Goal: Information Seeking & Learning: Get advice/opinions

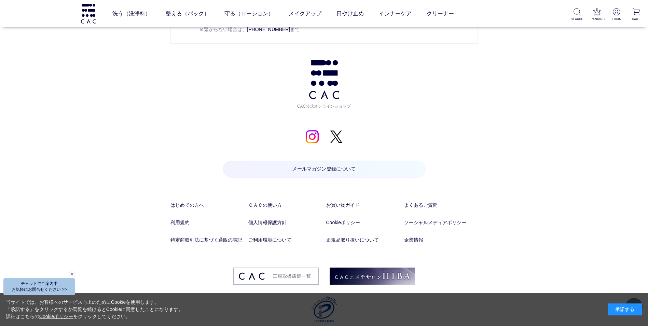
scroll to position [3580, 0]
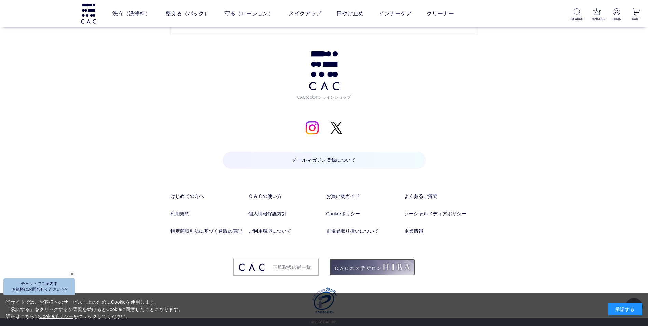
click at [394, 271] on img at bounding box center [372, 266] width 85 height 17
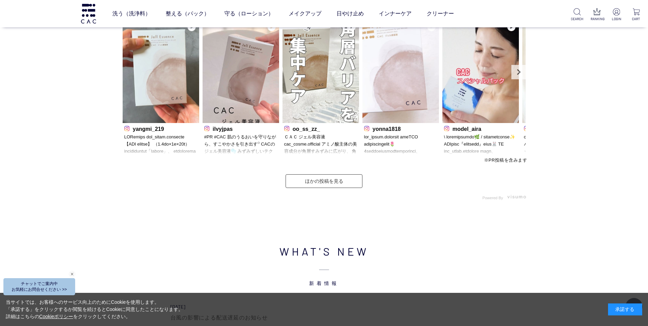
scroll to position [2077, 0]
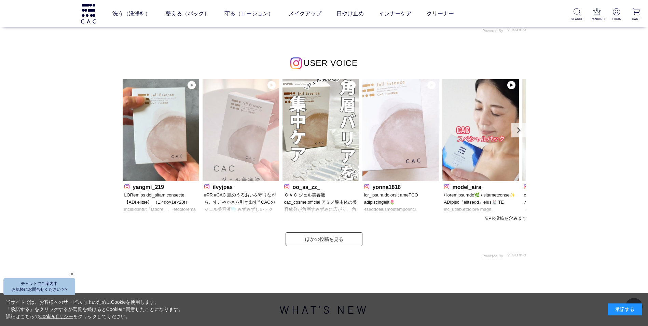
click at [238, 117] on img at bounding box center [240, 130] width 76 height 102
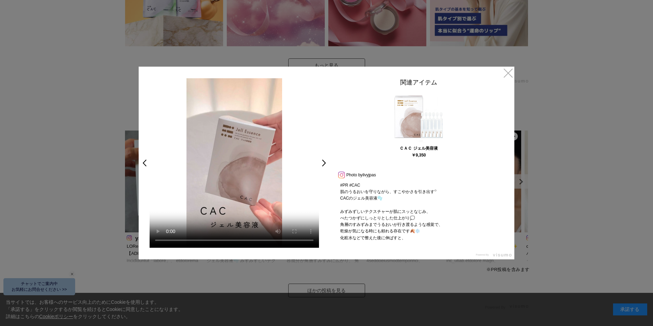
click at [340, 176] on link at bounding box center [341, 174] width 9 height 5
click at [507, 75] on link "×" at bounding box center [508, 73] width 12 height 12
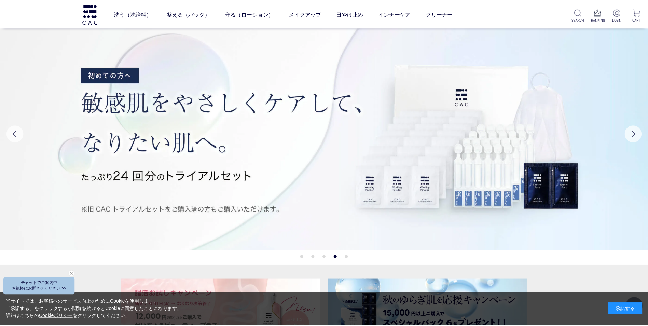
scroll to position [2077, 0]
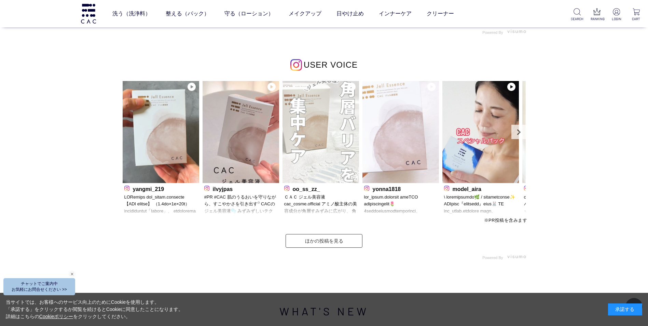
drag, startPoint x: 334, startPoint y: 199, endPoint x: 333, endPoint y: 196, distance: 3.5
click at [334, 199] on p "ＣＡＣ ジェル美容液 cac_cosme.official アミノ酸主体の美容成分が角層すみずみに広がり、 角層バリアを集中的にケアする高機能ジェル美容液✨️…" at bounding box center [320, 205] width 73 height 22
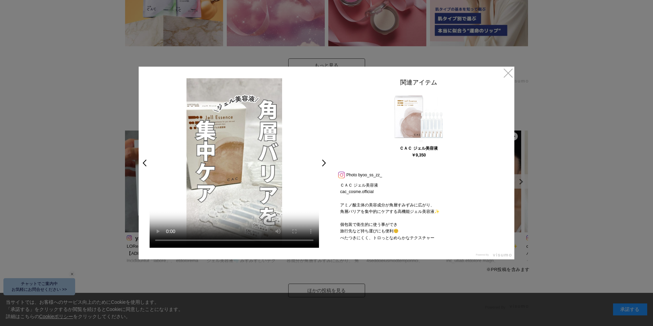
click at [343, 177] on link at bounding box center [341, 174] width 9 height 5
click at [507, 72] on link "×" at bounding box center [508, 73] width 12 height 12
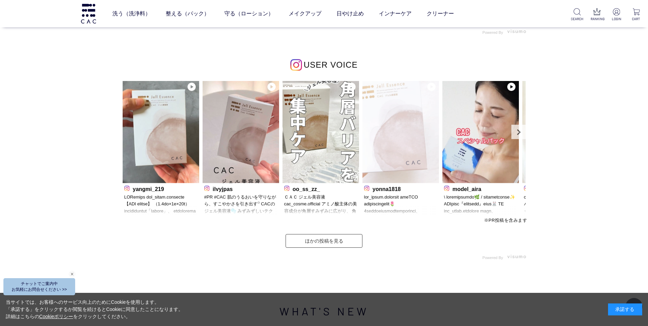
scroll to position [2076, 0]
click at [398, 161] on img at bounding box center [400, 132] width 76 height 102
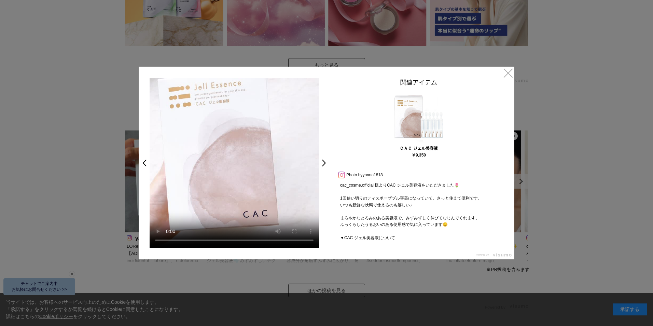
click at [340, 175] on link at bounding box center [341, 174] width 9 height 5
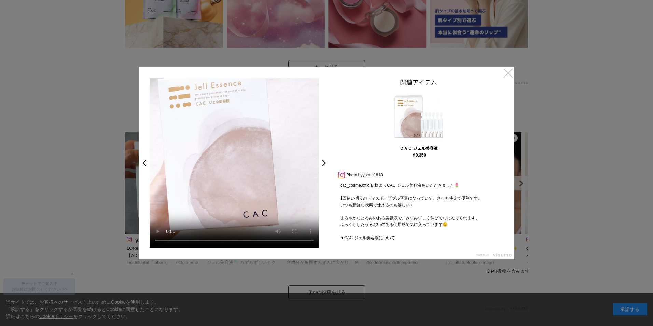
click at [508, 76] on link "×" at bounding box center [508, 73] width 12 height 12
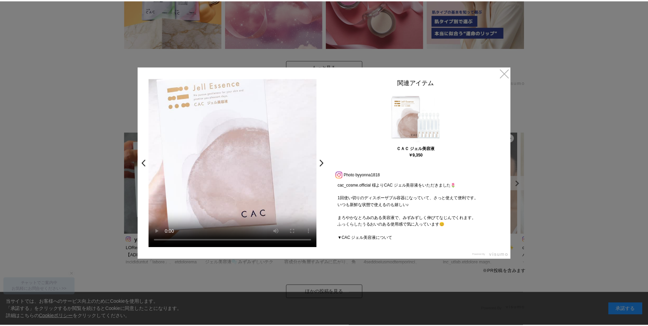
scroll to position [2076, 0]
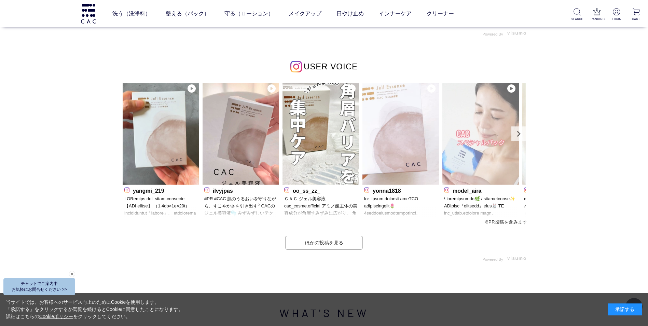
click at [494, 147] on img at bounding box center [480, 134] width 76 height 102
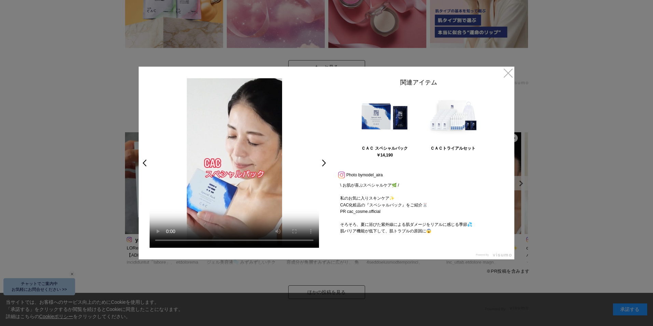
click at [345, 174] on link at bounding box center [341, 174] width 9 height 5
click at [506, 76] on link "×" at bounding box center [508, 73] width 12 height 12
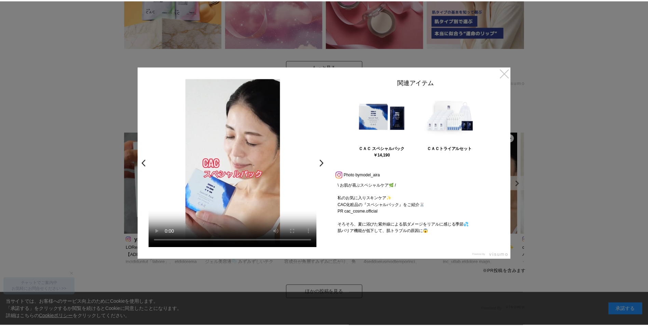
scroll to position [2076, 0]
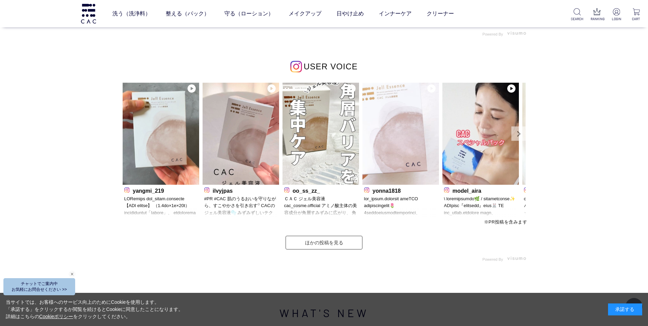
click at [512, 134] on link "Next" at bounding box center [518, 133] width 14 height 14
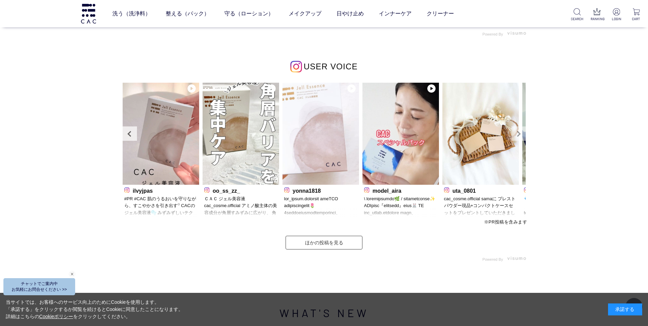
click at [512, 134] on link "Next" at bounding box center [518, 133] width 14 height 14
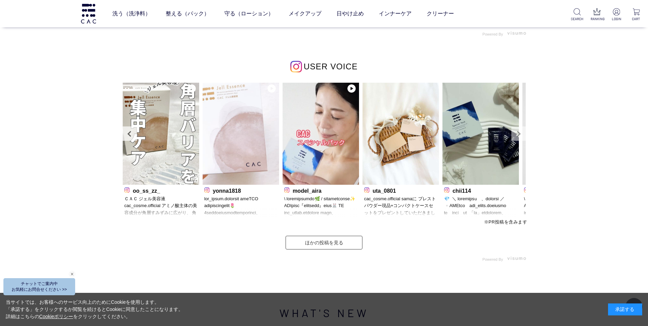
click at [512, 134] on link "Next" at bounding box center [518, 133] width 14 height 14
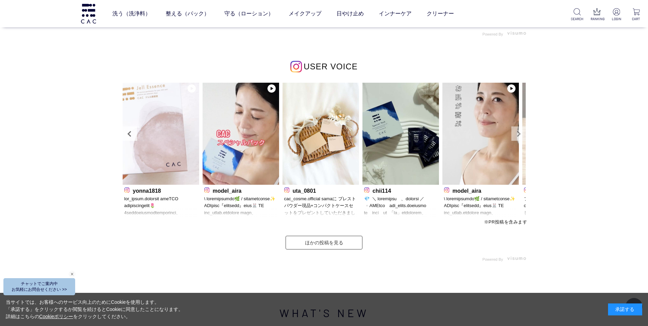
click at [512, 134] on link "Next" at bounding box center [518, 133] width 14 height 14
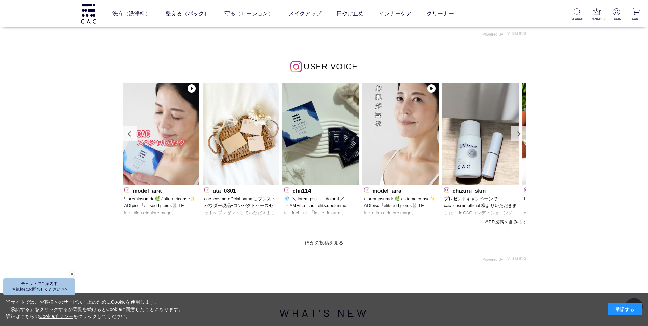
scroll to position [2074, 0]
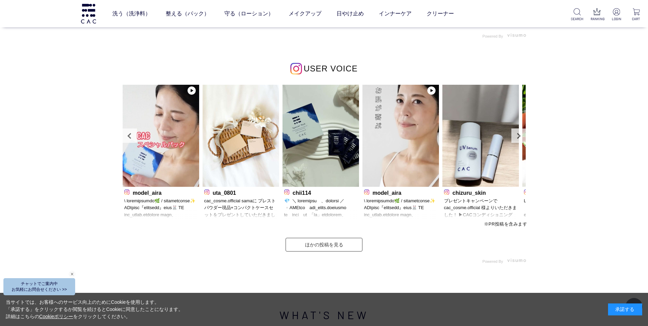
click at [209, 193] on p "uta_0801" at bounding box center [240, 191] width 73 height 7
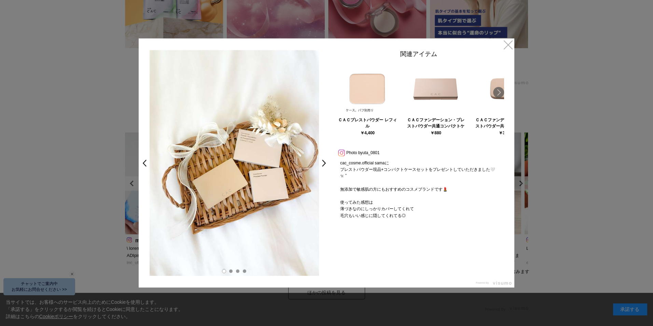
click at [342, 154] on link at bounding box center [341, 152] width 9 height 5
click at [501, 44] on div "< > 関連アイテム ＣＡＣプレストパウダー レフィル ￥4,400 ＣＡＣファンデーション・プレストパウダー共通コンパクトケース ￥880" at bounding box center [327, 162] width 376 height 249
click at [506, 45] on link "×" at bounding box center [508, 44] width 12 height 12
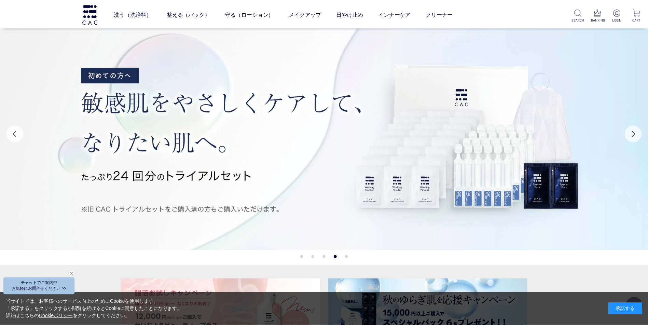
scroll to position [2074, 0]
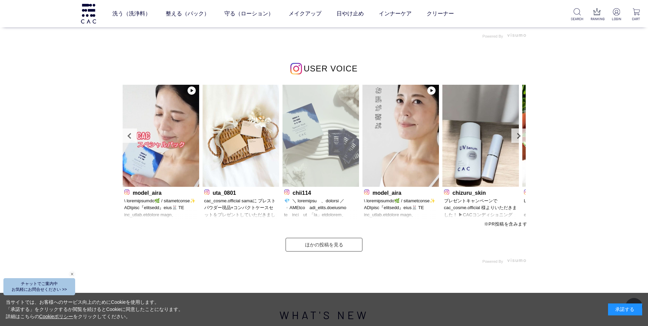
click at [324, 162] on img at bounding box center [320, 136] width 76 height 102
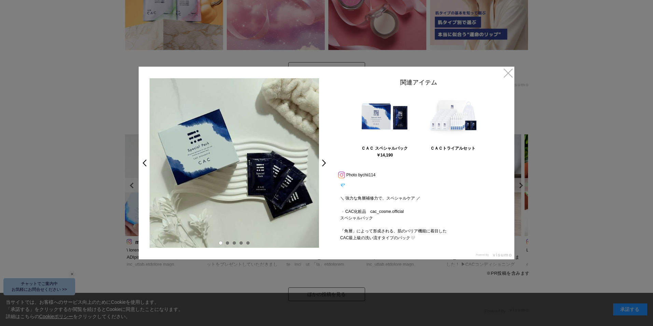
click at [342, 177] on link at bounding box center [341, 174] width 9 height 5
drag, startPoint x: 506, startPoint y: 75, endPoint x: 494, endPoint y: 80, distance: 12.6
click at [507, 75] on link "×" at bounding box center [508, 73] width 12 height 12
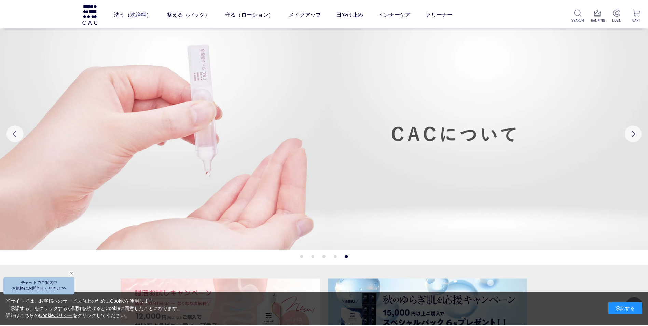
scroll to position [2074, 0]
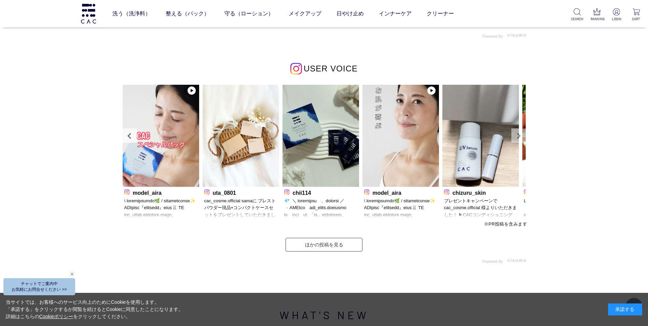
click at [517, 133] on link "Next" at bounding box center [518, 135] width 14 height 14
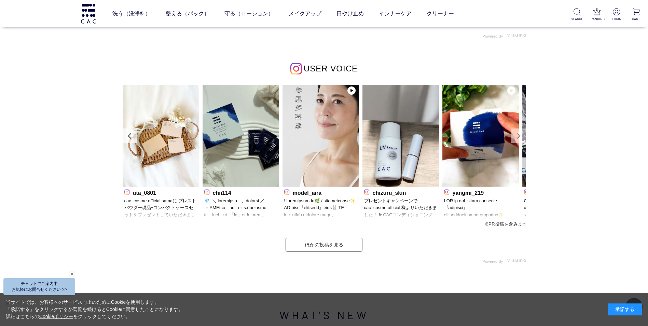
click at [517, 133] on link "Next" at bounding box center [518, 135] width 14 height 14
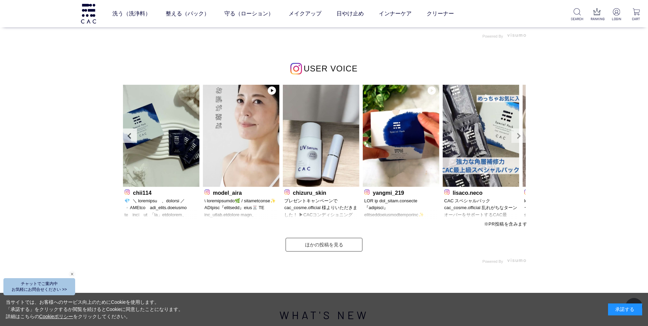
click at [517, 133] on link "Next" at bounding box center [518, 135] width 14 height 14
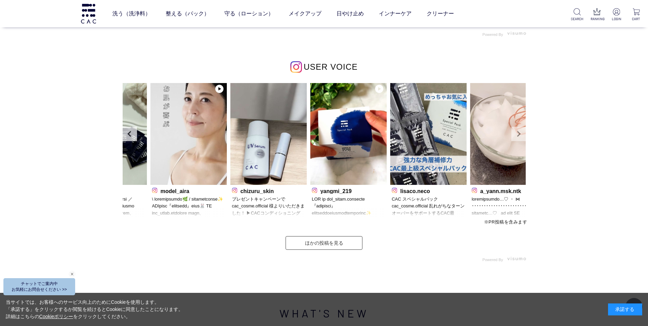
scroll to position [2072, 0]
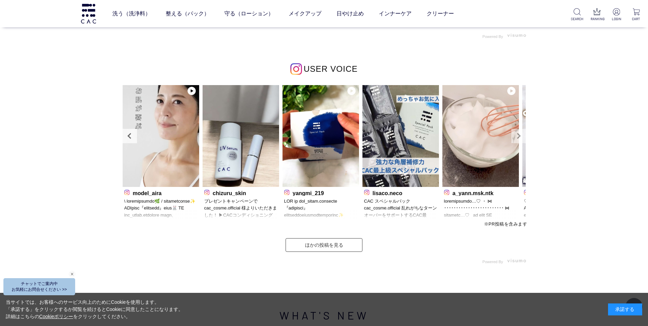
click at [517, 133] on link "Next" at bounding box center [518, 136] width 14 height 14
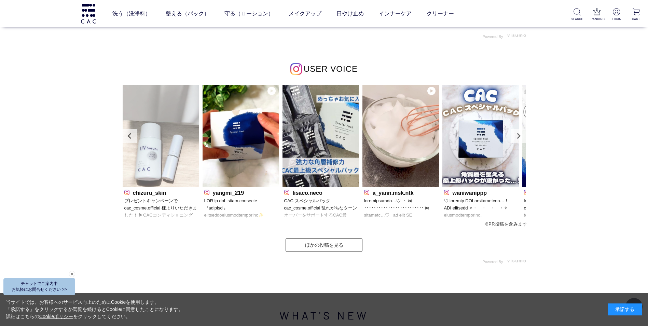
click at [164, 173] on img at bounding box center [161, 136] width 76 height 102
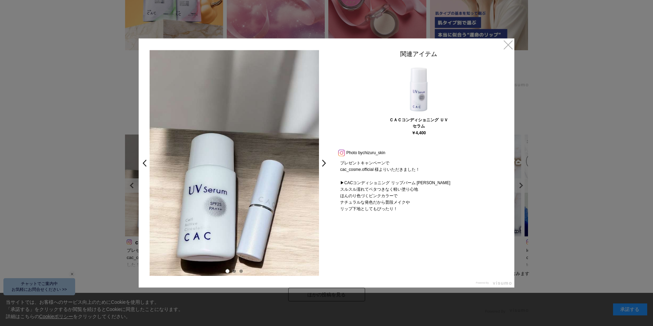
click at [339, 152] on link at bounding box center [341, 152] width 9 height 5
click at [513, 43] on link "×" at bounding box center [508, 44] width 12 height 12
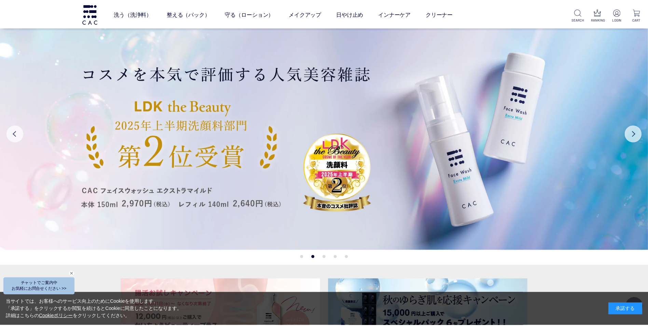
scroll to position [2072, 0]
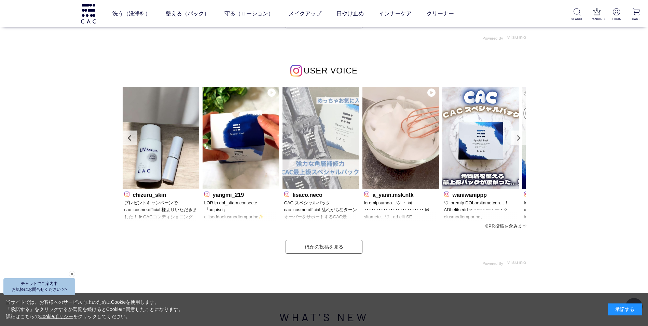
click at [338, 145] on img at bounding box center [320, 138] width 76 height 102
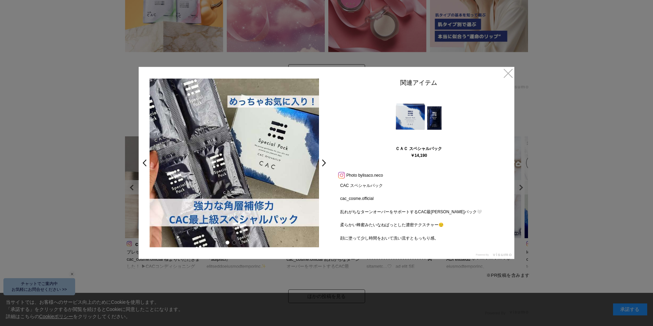
click at [342, 173] on link at bounding box center [341, 174] width 9 height 5
click at [508, 80] on div "< > 関連アイテム ＣＡＣ スペシャルパック ￥14,190 Prev Next Photo by [PERSON_NAME].neco CAC スペシャル…" at bounding box center [327, 163] width 376 height 192
click at [508, 73] on link "×" at bounding box center [508, 73] width 12 height 12
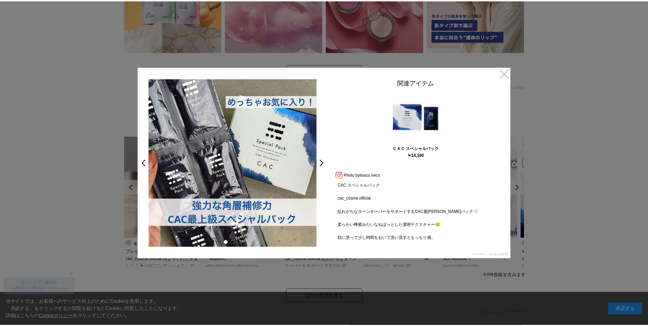
scroll to position [2072, 0]
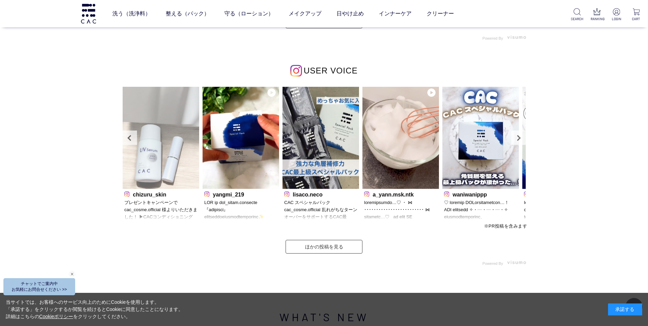
click at [170, 153] on img at bounding box center [161, 138] width 76 height 102
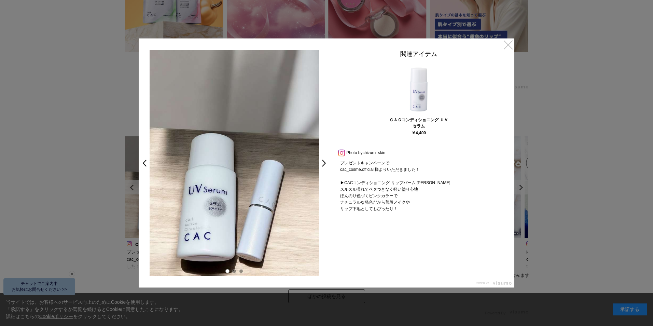
click at [508, 39] on link "×" at bounding box center [508, 44] width 12 height 12
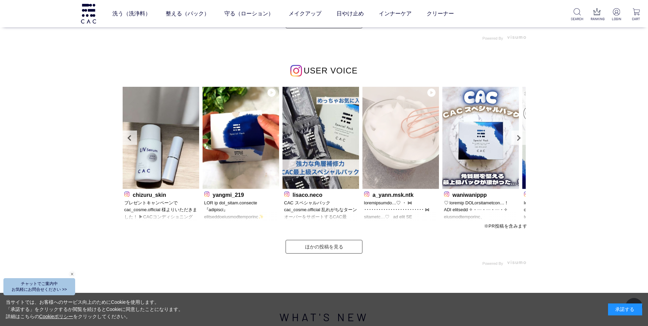
scroll to position [2070, 0]
click at [427, 135] on img at bounding box center [400, 138] width 76 height 102
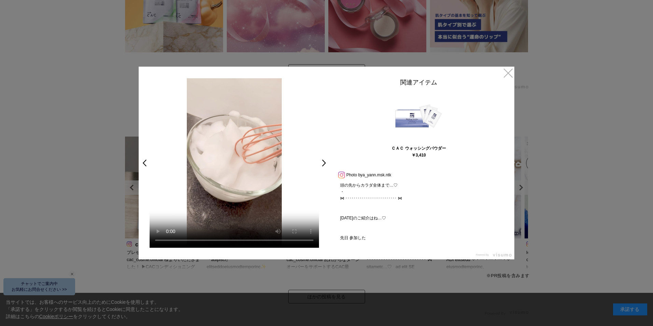
click at [340, 174] on link at bounding box center [341, 174] width 9 height 5
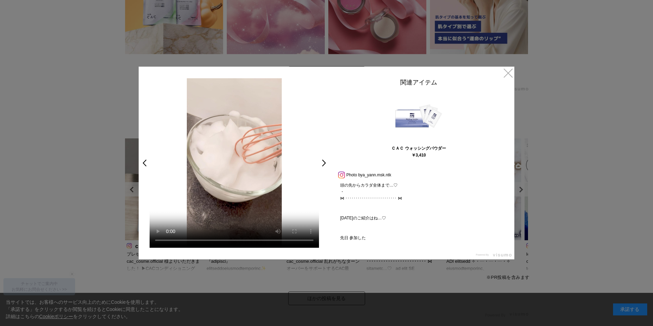
drag, startPoint x: 507, startPoint y: 68, endPoint x: 496, endPoint y: 71, distance: 10.6
click at [507, 68] on link "×" at bounding box center [508, 73] width 12 height 12
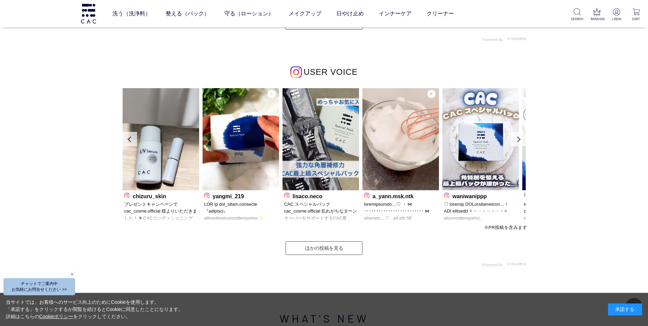
scroll to position [2070, 0]
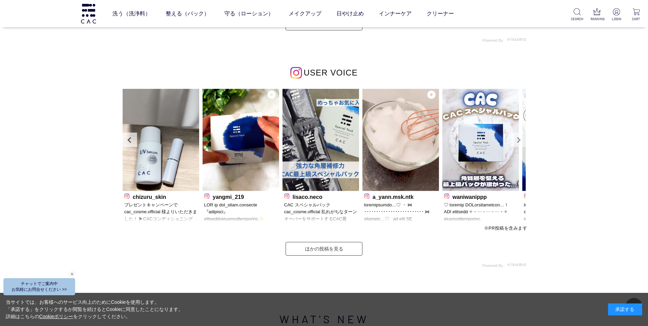
click at [519, 138] on link "Next" at bounding box center [518, 139] width 14 height 14
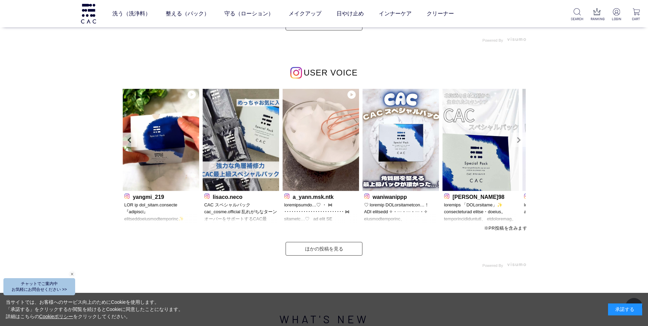
click at [519, 138] on link "Next" at bounding box center [518, 139] width 14 height 14
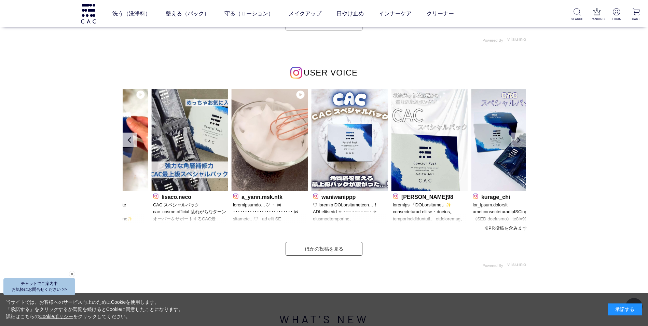
click at [519, 138] on link "Next" at bounding box center [518, 139] width 14 height 14
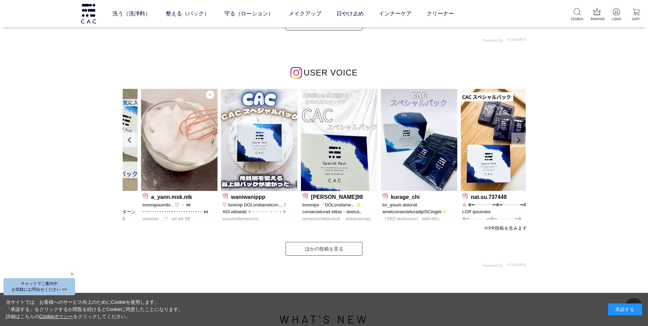
click at [519, 138] on link "Next" at bounding box center [518, 139] width 14 height 14
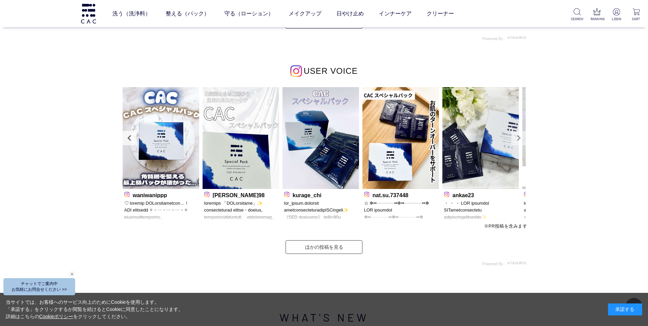
scroll to position [2068, 0]
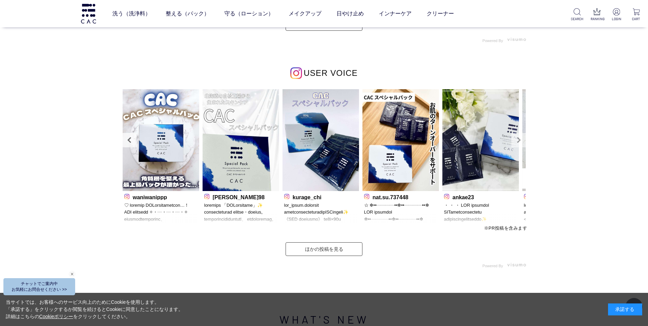
click at [519, 138] on link "Next" at bounding box center [518, 140] width 14 height 14
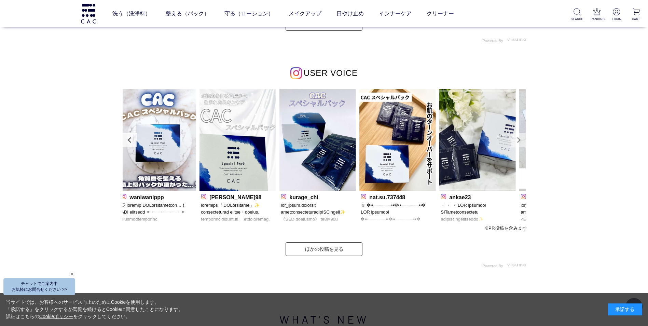
click at [519, 138] on link "Next" at bounding box center [518, 140] width 14 height 14
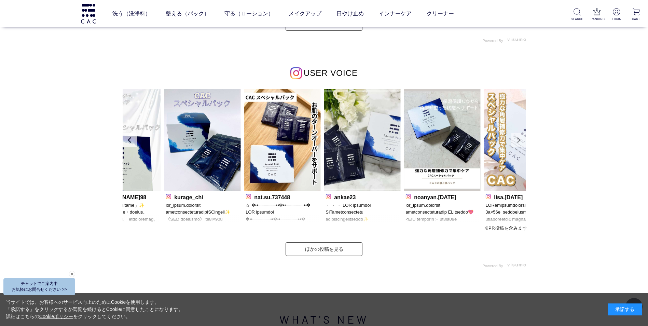
click at [519, 138] on link "Next" at bounding box center [518, 140] width 14 height 14
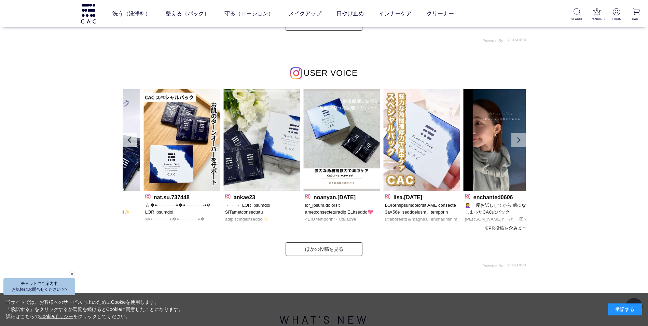
click at [519, 138] on link "Next" at bounding box center [518, 140] width 14 height 14
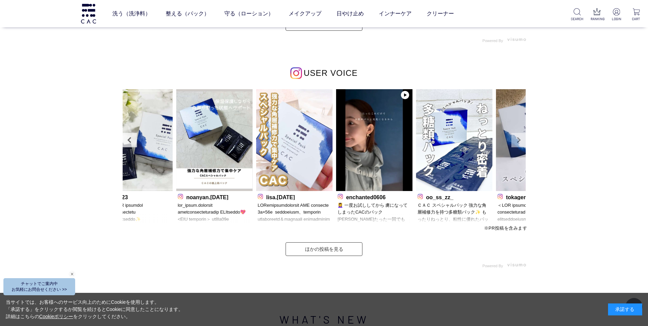
click at [519, 138] on link "Next" at bounding box center [518, 140] width 14 height 14
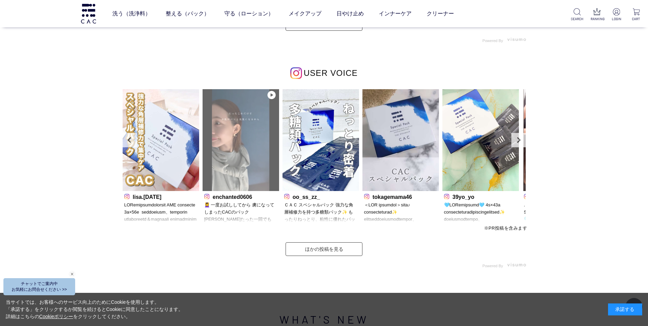
click at [228, 171] on img at bounding box center [240, 140] width 76 height 102
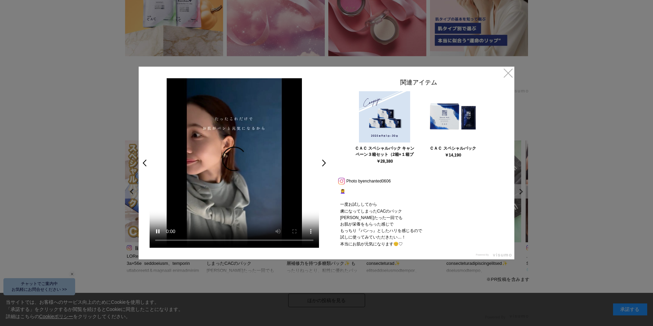
click at [340, 183] on link at bounding box center [341, 180] width 9 height 5
click at [511, 73] on link "×" at bounding box center [508, 73] width 12 height 12
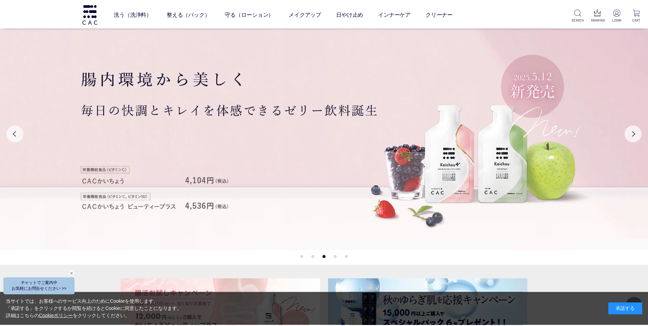
scroll to position [2068, 0]
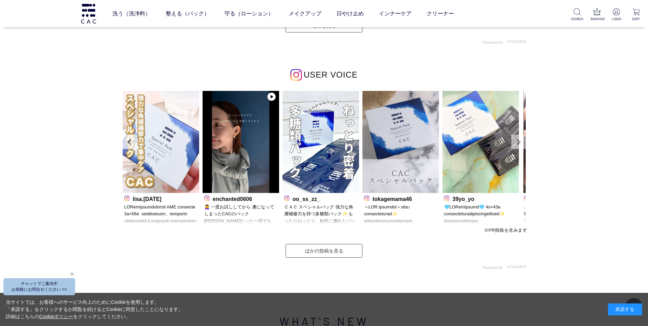
click at [517, 143] on link "Next" at bounding box center [518, 142] width 14 height 14
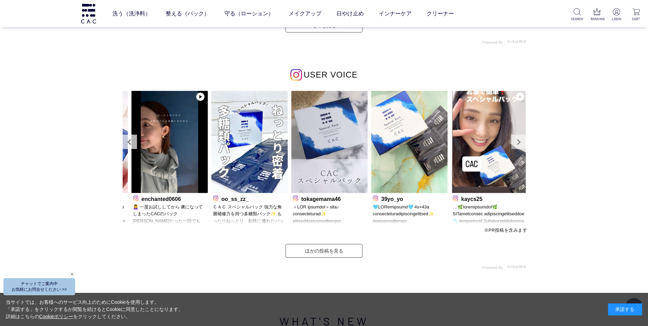
click at [517, 143] on link "Next" at bounding box center [518, 142] width 14 height 14
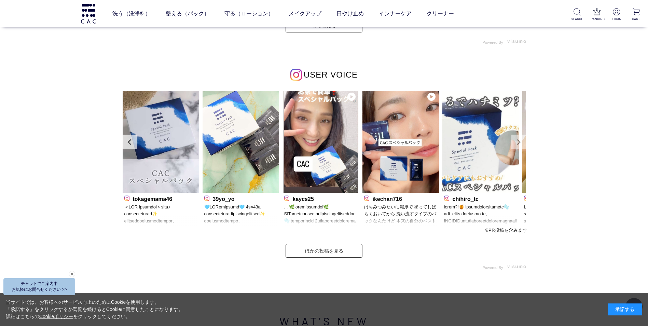
click at [517, 143] on link "Next" at bounding box center [518, 142] width 14 height 14
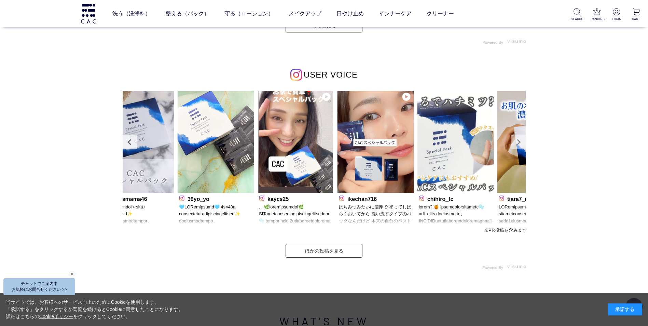
click at [517, 143] on link "Next" at bounding box center [518, 142] width 14 height 14
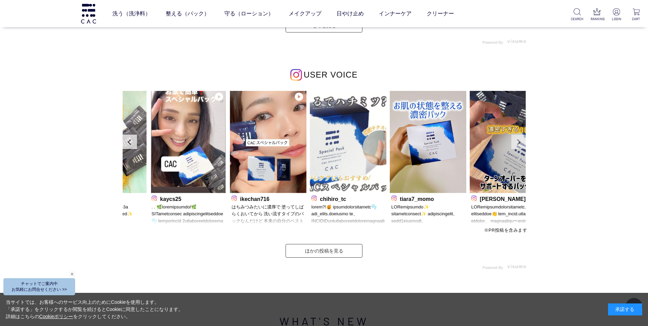
click at [517, 143] on link "Next" at bounding box center [518, 142] width 14 height 14
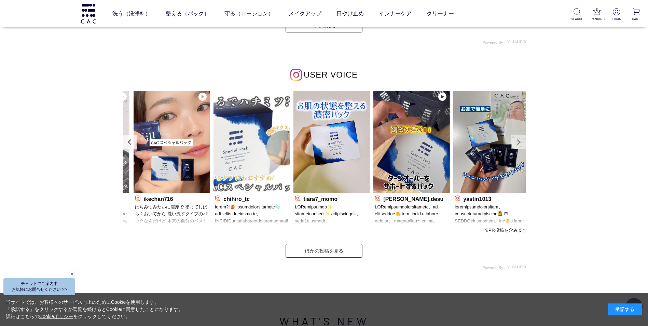
click at [517, 143] on link "Next" at bounding box center [518, 142] width 14 height 14
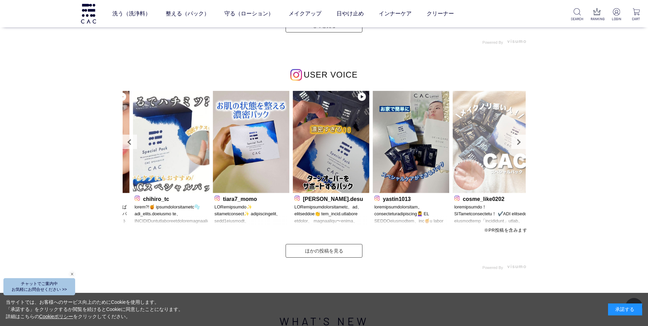
click at [517, 143] on div "yangmi_219 [GEOGRAPHIC_DATA] oo_ss_zz_" at bounding box center [324, 159] width 403 height 136
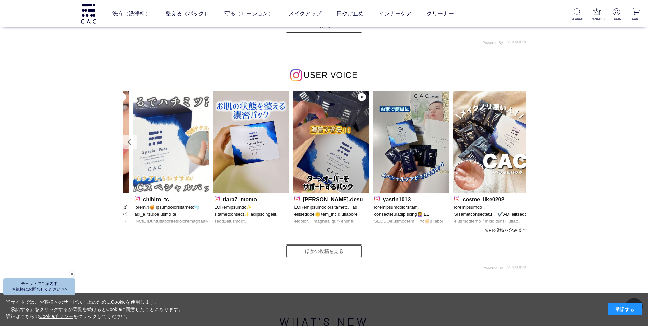
click at [341, 249] on link "ほかの投稿を見る" at bounding box center [323, 251] width 77 height 14
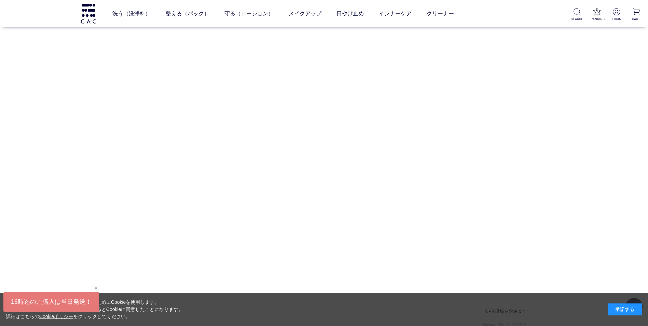
scroll to position [3039, 0]
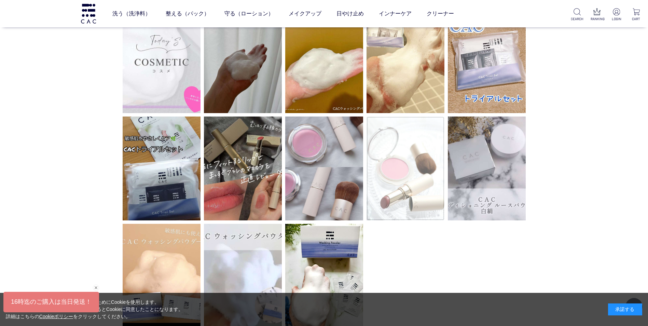
click at [425, 183] on img at bounding box center [405, 168] width 78 height 104
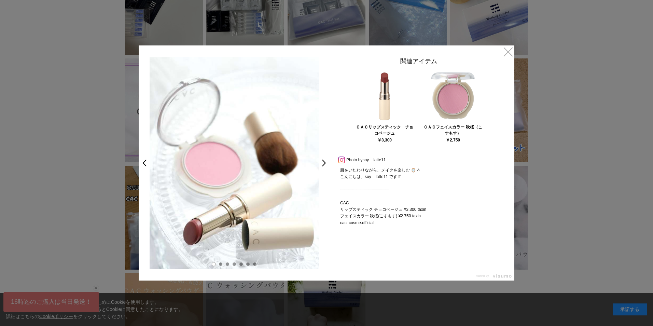
click at [339, 155] on div "関連アイテム ＣＡＣリップスティック　チョコベージュ ￥3,300 ＣＡＣフェイスカラー 秋桜（こすもす） ￥2,750 Prev Next Photo by…" at bounding box center [419, 141] width 178 height 169
click at [343, 160] on link at bounding box center [341, 159] width 9 height 5
click at [508, 54] on link "×" at bounding box center [508, 51] width 12 height 12
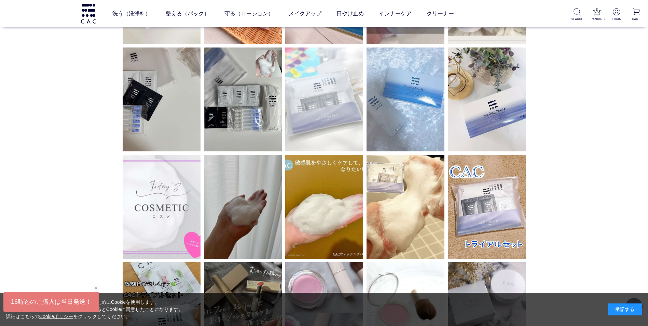
scroll to position [2868, 0]
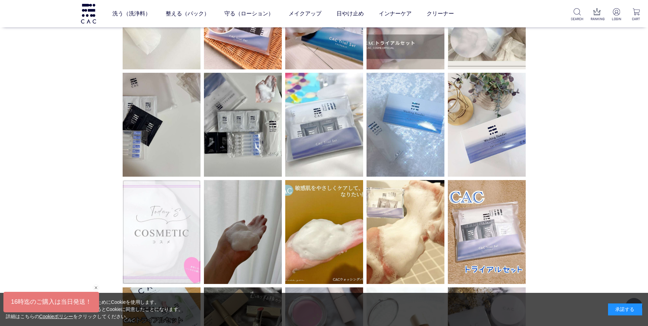
click at [159, 199] on img at bounding box center [162, 232] width 78 height 104
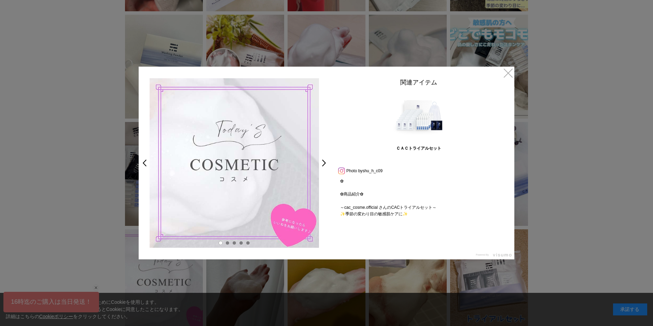
click at [342, 172] on link at bounding box center [341, 170] width 9 height 5
click at [508, 75] on link "×" at bounding box center [508, 73] width 12 height 12
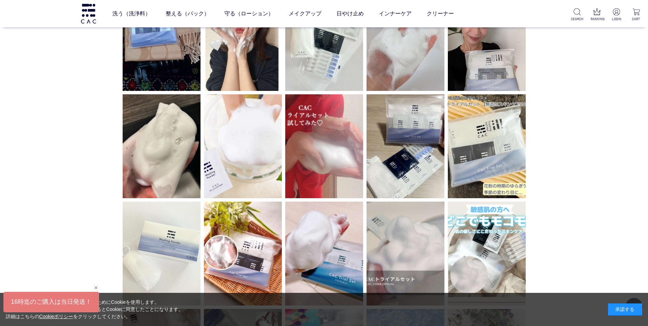
scroll to position [2561, 0]
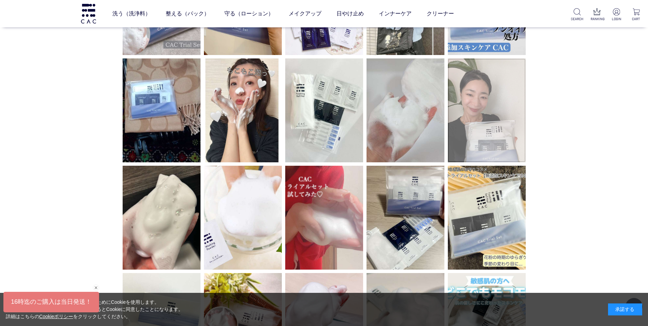
click at [514, 73] on img at bounding box center [487, 110] width 78 height 104
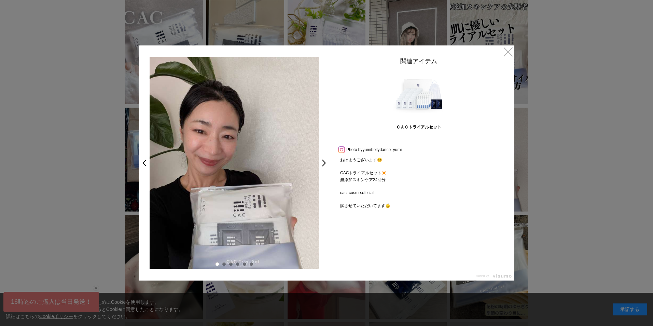
click at [344, 152] on link at bounding box center [341, 149] width 9 height 5
click at [509, 53] on link "×" at bounding box center [508, 51] width 12 height 12
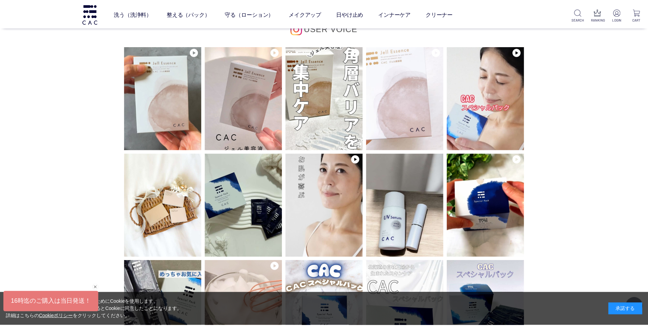
scroll to position [2561, 0]
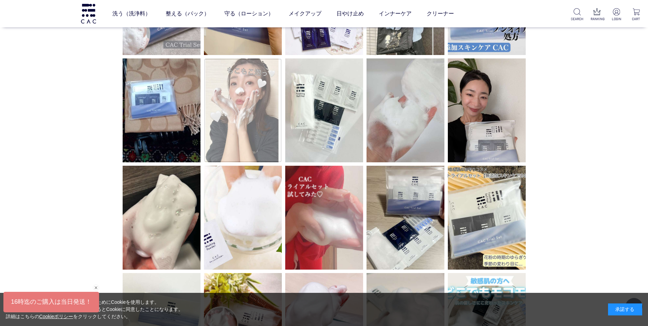
click at [230, 157] on img at bounding box center [243, 110] width 78 height 104
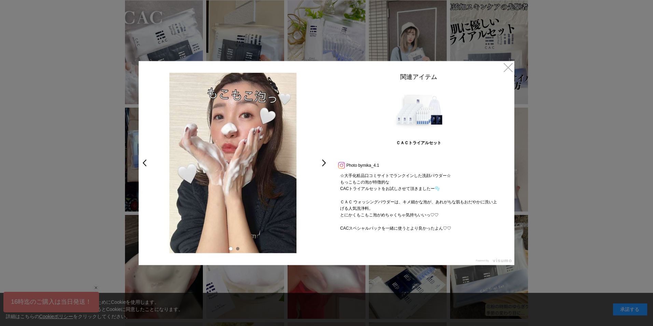
click at [341, 163] on link at bounding box center [341, 165] width 9 height 5
drag, startPoint x: 508, startPoint y: 68, endPoint x: 504, endPoint y: 65, distance: 5.6
click at [508, 68] on link "×" at bounding box center [508, 67] width 12 height 12
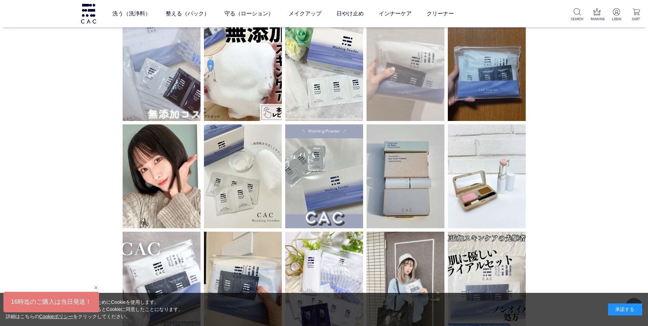
scroll to position [2254, 0]
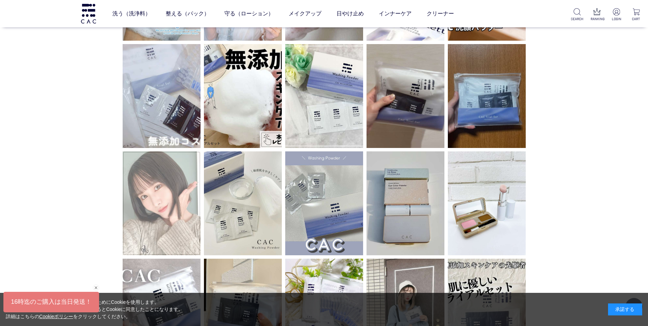
click at [153, 181] on img at bounding box center [162, 203] width 78 height 104
click at [165, 173] on img at bounding box center [162, 203] width 78 height 104
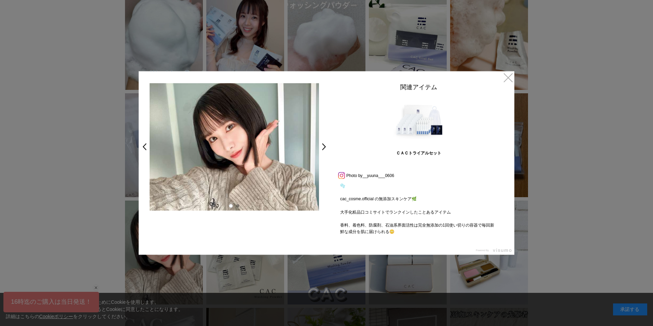
click at [335, 177] on div "関連アイテム ＣＡＣトライアルセット Prev Next Photo by __yuuna___0606 🫧 cac_cosme.official の無添加ス…" at bounding box center [419, 163] width 178 height 160
click at [344, 176] on link at bounding box center [341, 175] width 9 height 5
drag, startPoint x: 58, startPoint y: 67, endPoint x: 61, endPoint y: 66, distance: 3.8
click at [60, 66] on div at bounding box center [326, 163] width 653 height 326
click at [505, 79] on link "×" at bounding box center [508, 77] width 12 height 12
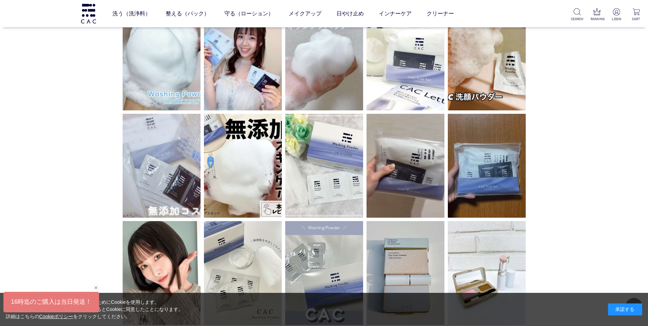
scroll to position [2049, 0]
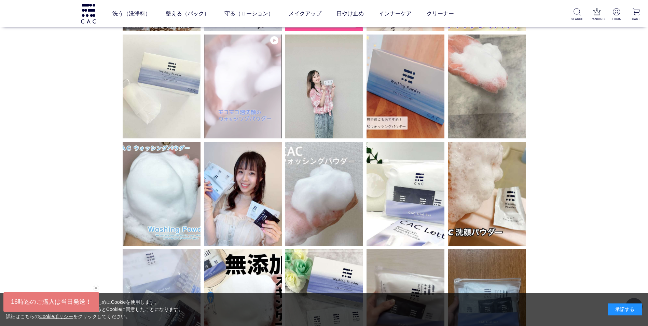
drag, startPoint x: 268, startPoint y: 160, endPoint x: 266, endPoint y: 155, distance: 5.8
click at [268, 159] on img at bounding box center [243, 194] width 78 height 104
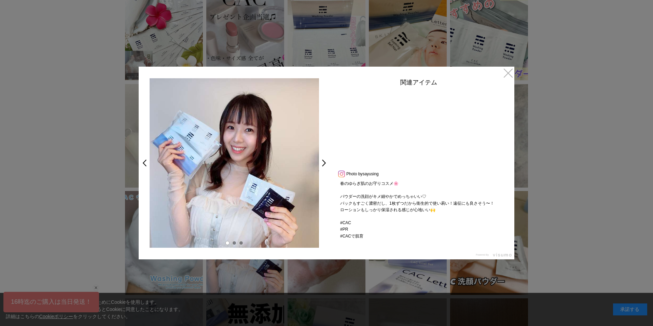
click at [342, 174] on link at bounding box center [341, 173] width 9 height 5
click at [501, 71] on div "< > 関連アイテム Photo by sayusing 春のゆらぎ肌のお守りコスメ🌸 パウダーの洗顔がキメ細やかでめっちゃいい♡ パックもすごく濃密だし、1…" at bounding box center [327, 163] width 376 height 193
click at [512, 71] on link "×" at bounding box center [508, 73] width 12 height 12
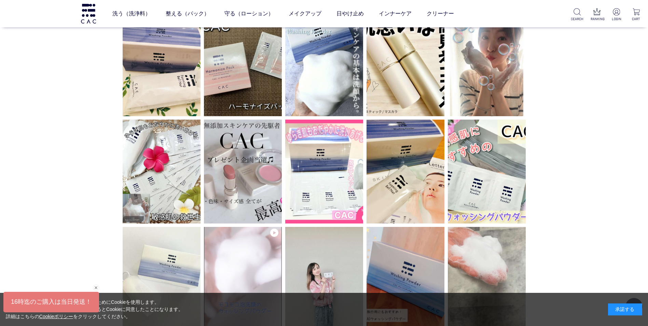
scroll to position [1776, 0]
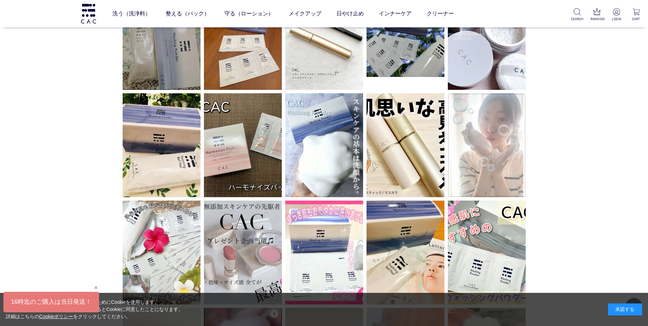
click at [503, 144] on img at bounding box center [487, 145] width 78 height 104
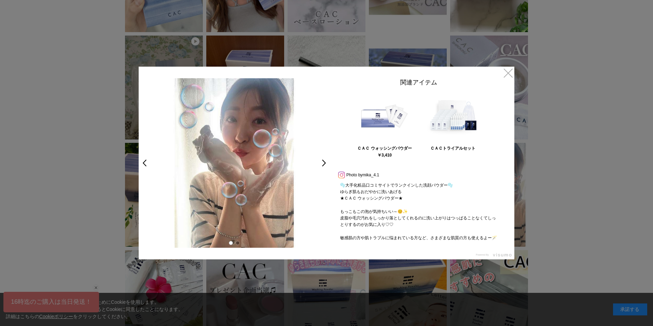
click at [344, 177] on link at bounding box center [341, 174] width 9 height 5
click at [505, 75] on link "×" at bounding box center [508, 73] width 12 height 12
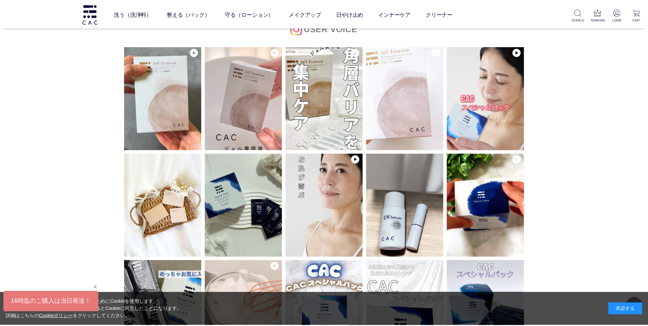
scroll to position [1776, 0]
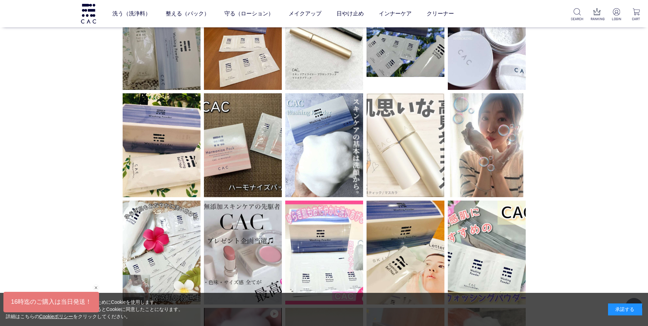
click at [389, 124] on img at bounding box center [405, 145] width 78 height 104
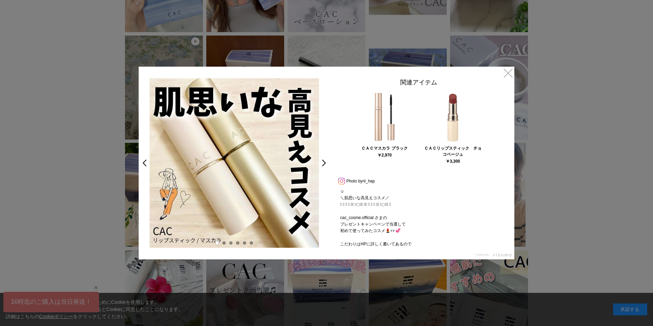
click at [344, 180] on link at bounding box center [341, 180] width 9 height 5
click at [508, 70] on link "×" at bounding box center [508, 73] width 12 height 12
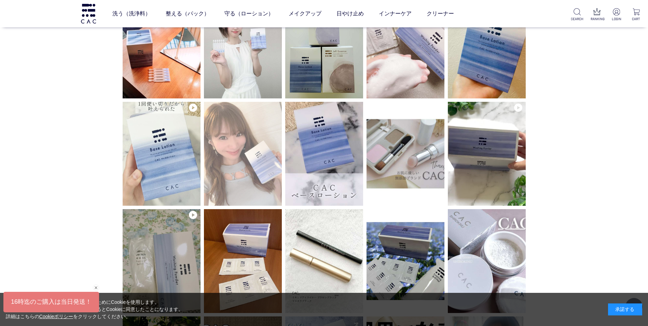
scroll to position [1605, 0]
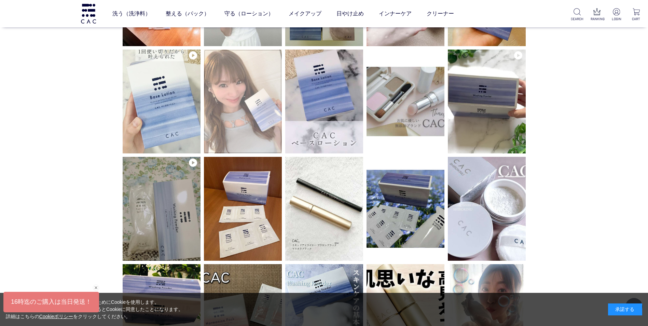
click at [277, 153] on img at bounding box center [243, 102] width 78 height 104
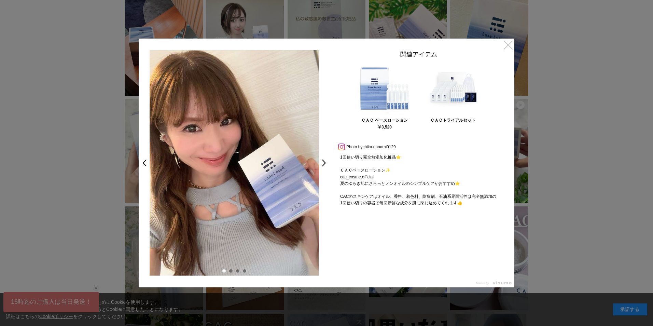
click at [507, 46] on link "×" at bounding box center [508, 45] width 12 height 12
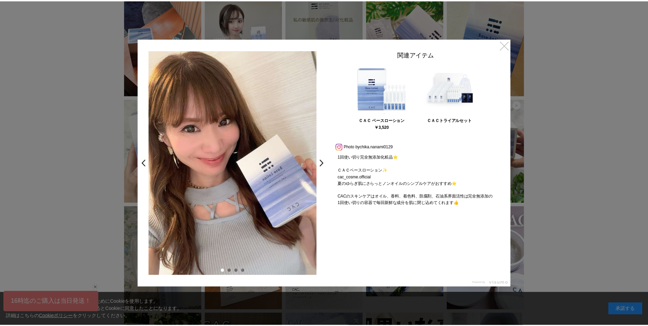
scroll to position [1605, 0]
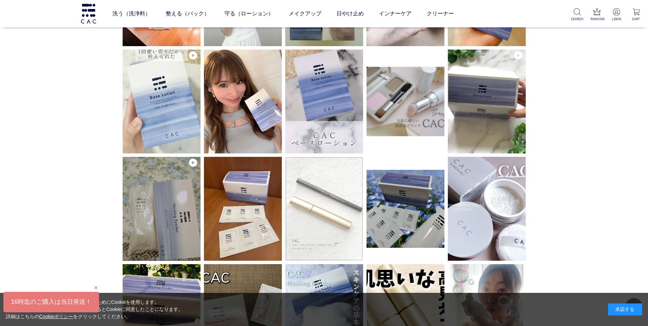
click at [326, 226] on img at bounding box center [324, 209] width 78 height 104
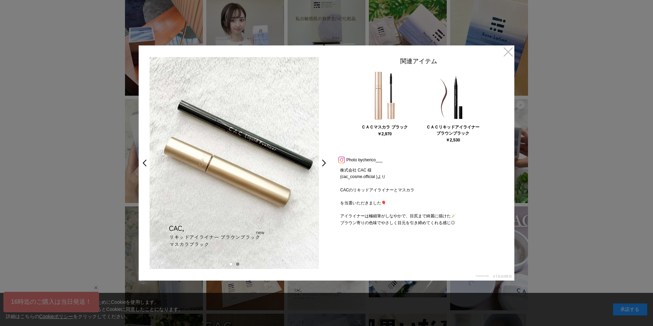
click at [342, 160] on link at bounding box center [341, 159] width 9 height 5
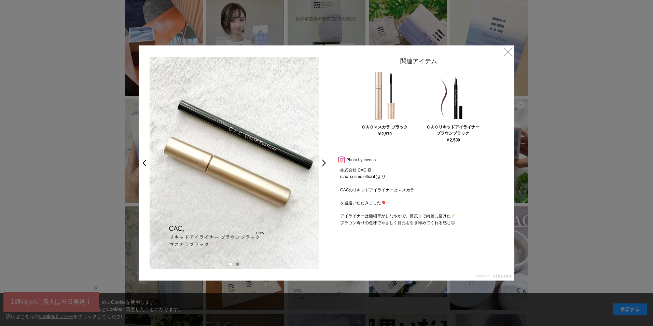
drag, startPoint x: 508, startPoint y: 49, endPoint x: 480, endPoint y: 39, distance: 29.6
click at [508, 49] on link "×" at bounding box center [508, 51] width 12 height 12
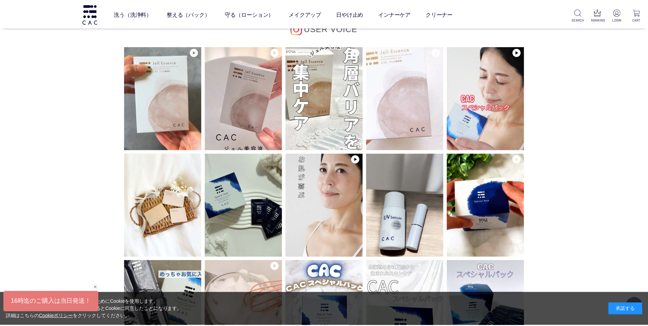
scroll to position [1605, 0]
